Goal: Information Seeking & Learning: Find specific fact

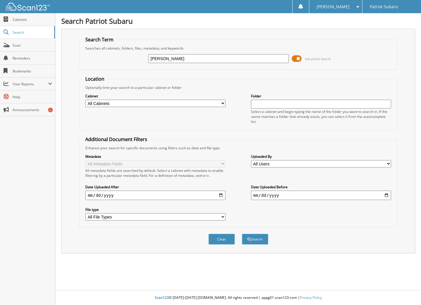
type input "[PERSON_NAME]"
click at [242, 234] on button "Search" at bounding box center [255, 239] width 26 height 11
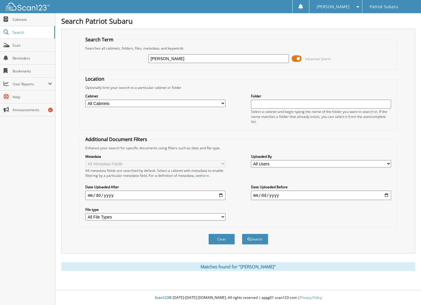
click at [162, 58] on input "[PERSON_NAME]" at bounding box center [218, 58] width 140 height 9
type input "cheryl denise bergeron"
click at [242, 234] on button "Search" at bounding box center [255, 239] width 26 height 11
drag, startPoint x: 162, startPoint y: 58, endPoint x: 136, endPoint y: 57, distance: 26.5
click at [136, 57] on div "cheryl denise bergeron Advanced Search" at bounding box center [238, 59] width 312 height 16
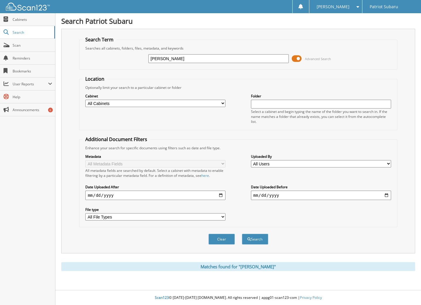
click at [177, 58] on input "denise bergeron" at bounding box center [218, 58] width 140 height 9
click at [193, 59] on input "denise bergeron" at bounding box center [218, 58] width 140 height 9
type input "denise bergeron"
click at [242, 234] on button "Search" at bounding box center [255, 239] width 26 height 11
click at [203, 62] on input "[PERSON_NAME]" at bounding box center [218, 58] width 140 height 9
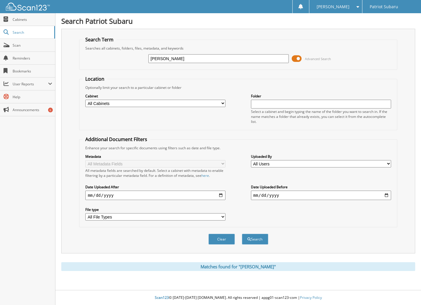
drag, startPoint x: 210, startPoint y: 57, endPoint x: 62, endPoint y: 49, distance: 147.8
click at [67, 49] on div "Search Term Searches all cabinets, folders, files, metadata, and keywords [PERS…" at bounding box center [238, 141] width 354 height 225
paste input "[PERSON_NAME]"
type input "[PERSON_NAME]"
click at [242, 234] on button "Search" at bounding box center [255, 239] width 26 height 11
